Goal: Entertainment & Leisure: Consume media (video, audio)

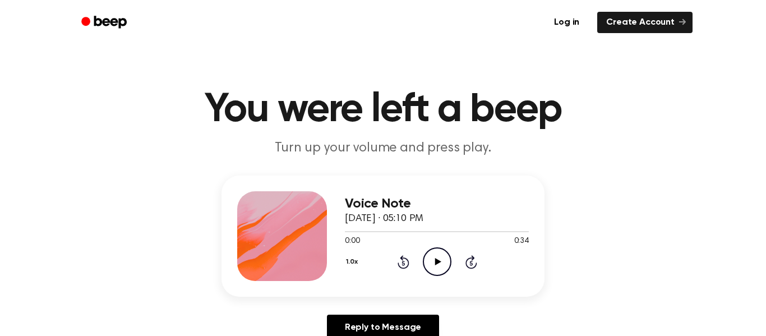
click at [437, 270] on icon "Play Audio" at bounding box center [437, 261] width 29 height 29
click at [428, 261] on icon "Play Audio" at bounding box center [437, 261] width 29 height 29
click at [441, 271] on icon "Play Audio" at bounding box center [437, 261] width 29 height 29
click at [432, 255] on icon "Play Audio" at bounding box center [437, 261] width 29 height 29
click at [442, 264] on icon "Play Audio" at bounding box center [437, 261] width 29 height 29
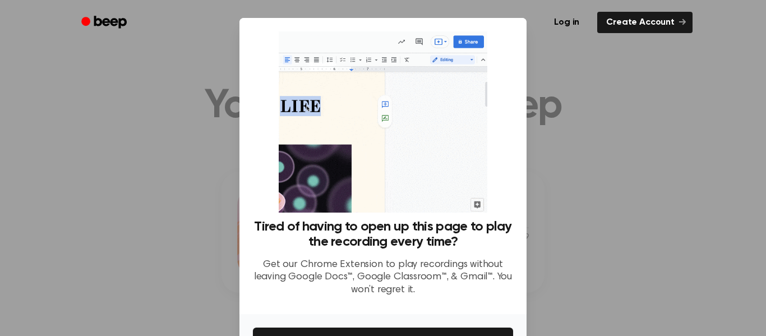
scroll to position [72, 0]
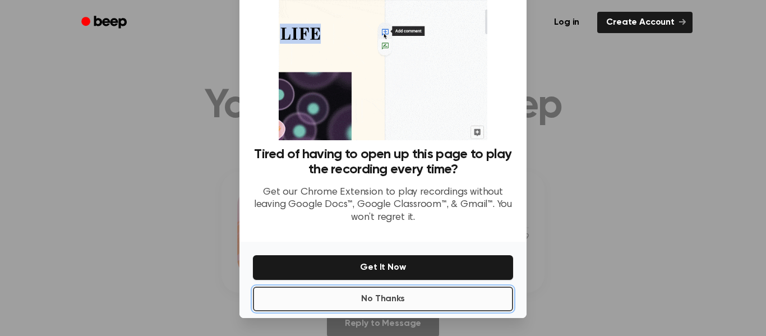
click at [423, 293] on button "No Thanks" at bounding box center [383, 299] width 260 height 25
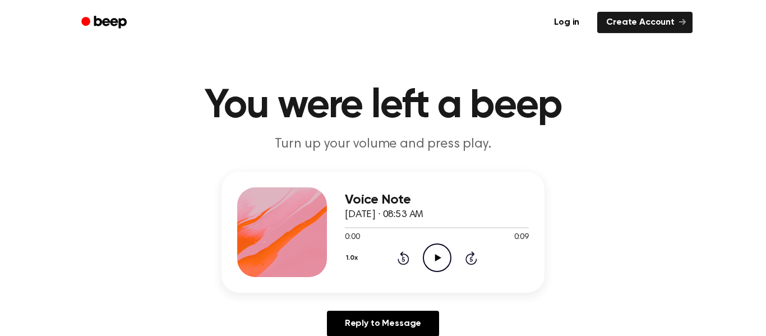
click at [440, 266] on icon "Play Audio" at bounding box center [437, 257] width 29 height 29
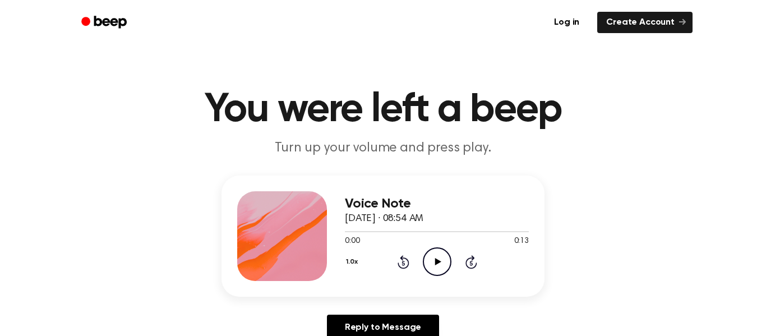
click at [430, 276] on icon "Play Audio" at bounding box center [437, 261] width 29 height 29
click at [426, 258] on icon "Play Audio" at bounding box center [437, 261] width 29 height 29
click at [437, 267] on icon "Play Audio" at bounding box center [437, 261] width 29 height 29
click at [428, 264] on icon "Play Audio" at bounding box center [437, 261] width 29 height 29
click at [442, 262] on icon "Play Audio" at bounding box center [437, 261] width 29 height 29
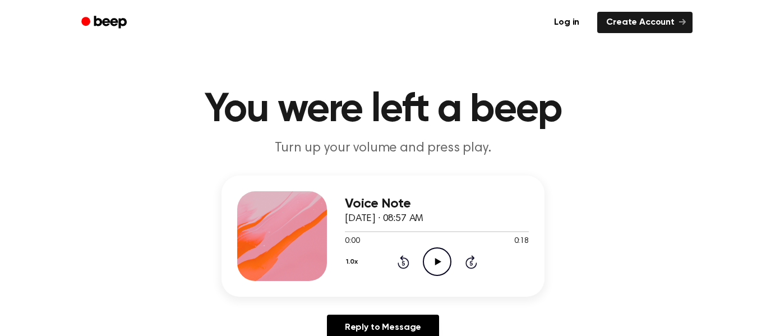
click at [428, 264] on icon "Play Audio" at bounding box center [437, 261] width 29 height 29
click at [438, 265] on icon "Play Audio" at bounding box center [437, 261] width 29 height 29
click at [427, 262] on icon "Play Audio" at bounding box center [437, 261] width 29 height 29
click at [436, 251] on icon "Play Audio" at bounding box center [437, 261] width 29 height 29
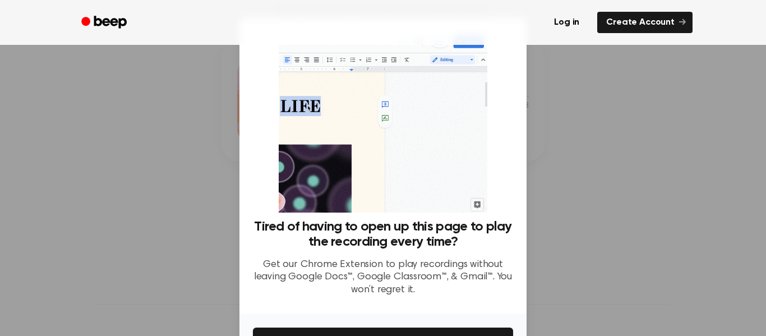
scroll to position [72, 0]
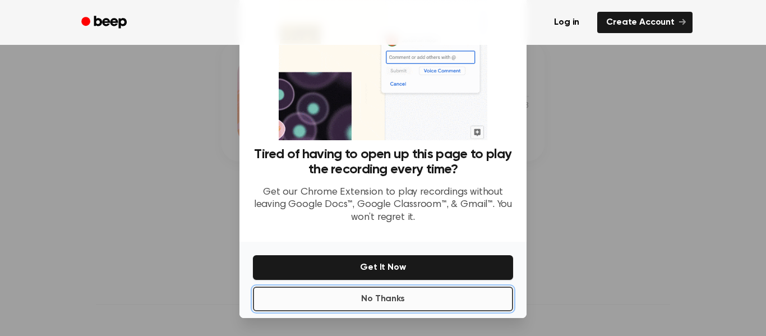
click at [423, 307] on button "No Thanks" at bounding box center [383, 299] width 260 height 25
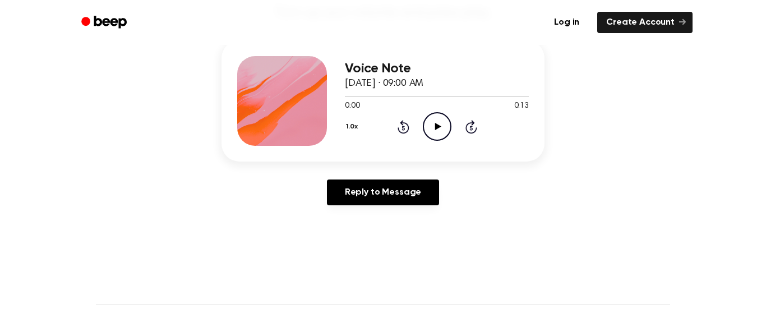
click at [436, 135] on icon "Play Audio" at bounding box center [437, 126] width 29 height 29
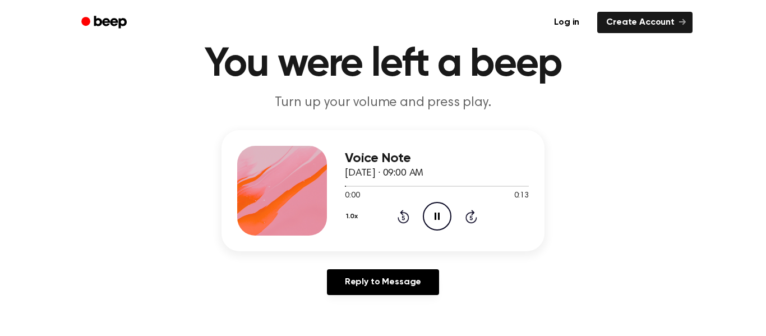
scroll to position [35, 0]
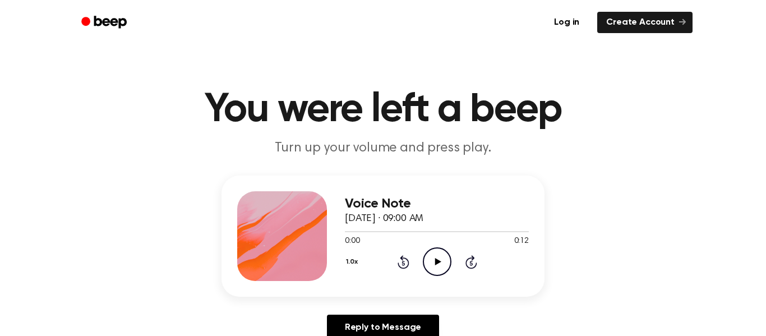
click at [438, 262] on icon at bounding box center [438, 261] width 6 height 7
click at [441, 260] on icon "Play Audio" at bounding box center [437, 261] width 29 height 29
click at [437, 261] on icon at bounding box center [438, 261] width 6 height 7
click at [435, 268] on icon "Play Audio" at bounding box center [437, 261] width 29 height 29
